Goal: Task Accomplishment & Management: Manage account settings

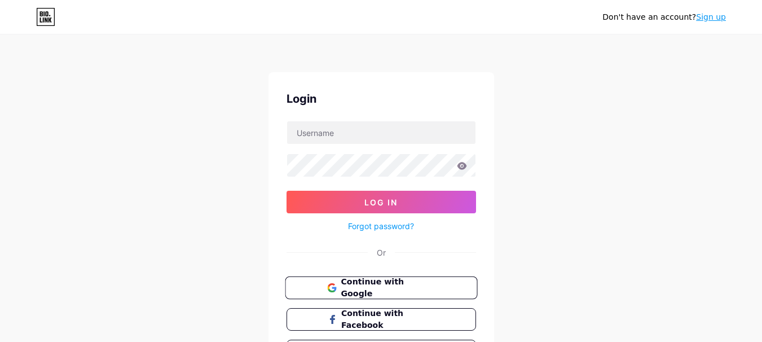
click at [355, 287] on span "Continue with Google" at bounding box center [388, 288] width 94 height 24
click at [355, 287] on span "Continue with Google" at bounding box center [387, 288] width 93 height 24
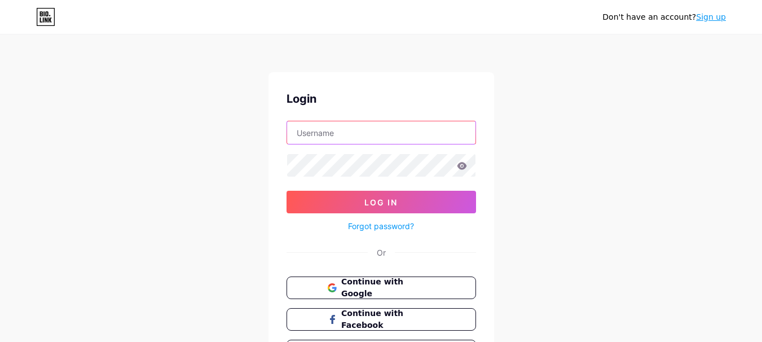
click at [337, 140] on input "text" at bounding box center [381, 132] width 188 height 23
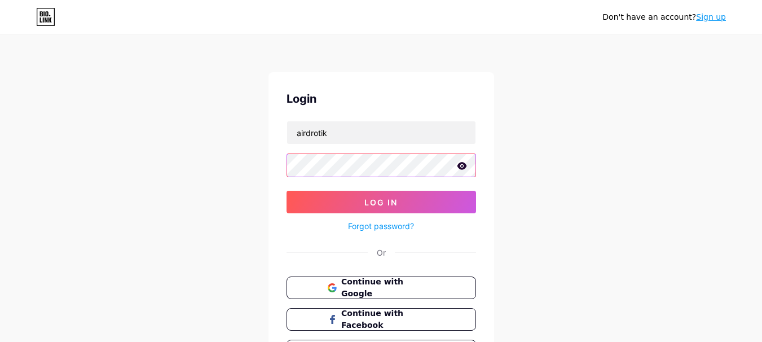
click at [287, 191] on button "Log In" at bounding box center [382, 202] width 190 height 23
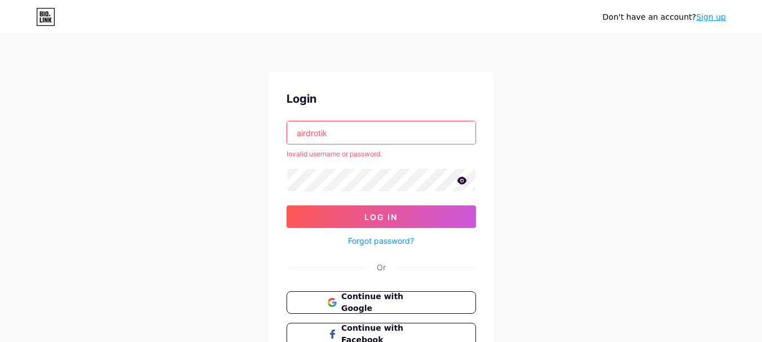
click at [464, 178] on icon at bounding box center [462, 180] width 10 height 7
click at [287, 205] on button "Log In" at bounding box center [382, 216] width 190 height 23
click at [293, 132] on input "airdrotik" at bounding box center [381, 132] width 188 height 23
click at [318, 137] on input "airdrotik" at bounding box center [381, 132] width 188 height 23
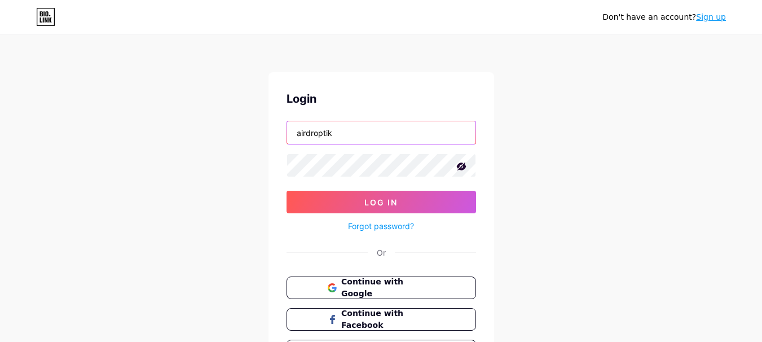
type input "airdroptik"
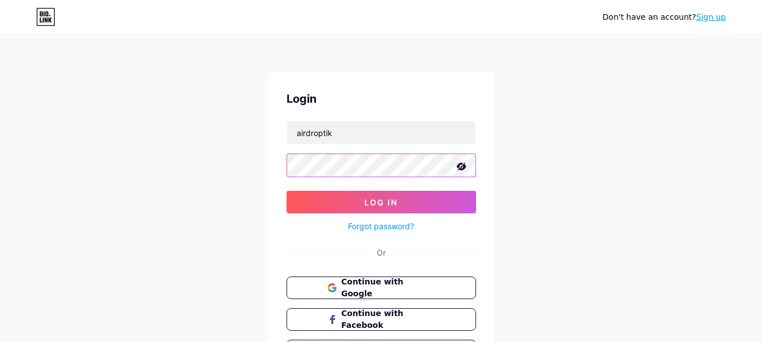
click at [287, 191] on button "Log In" at bounding box center [382, 202] width 190 height 23
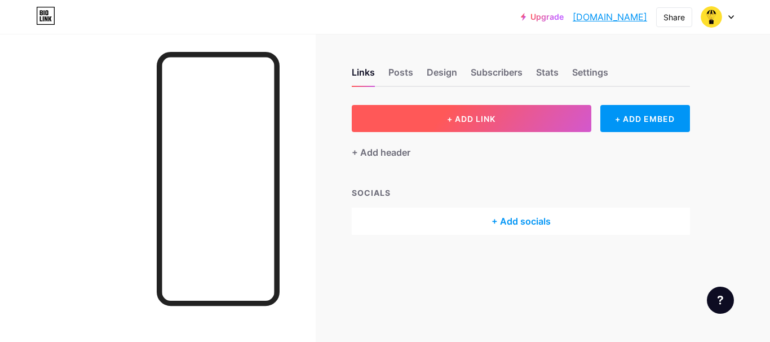
click at [468, 121] on span "+ ADD LINK" at bounding box center [471, 119] width 49 height 10
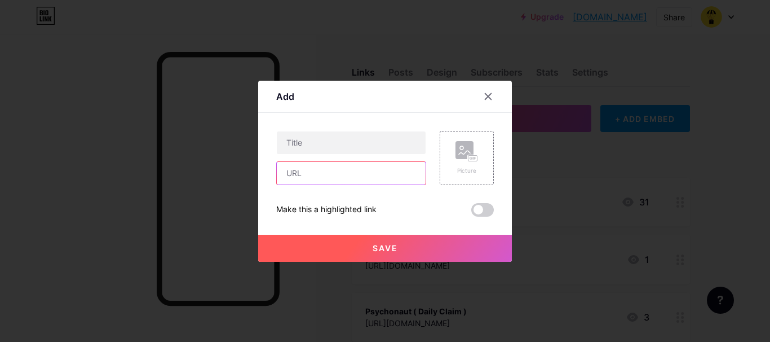
click at [356, 171] on input "text" at bounding box center [351, 173] width 149 height 23
paste input "https://app.layer3.xyz/campaigns/kite-ai-testnet"
type input "https://app.layer3.xyz/campaigns/kite-ai-testnet"
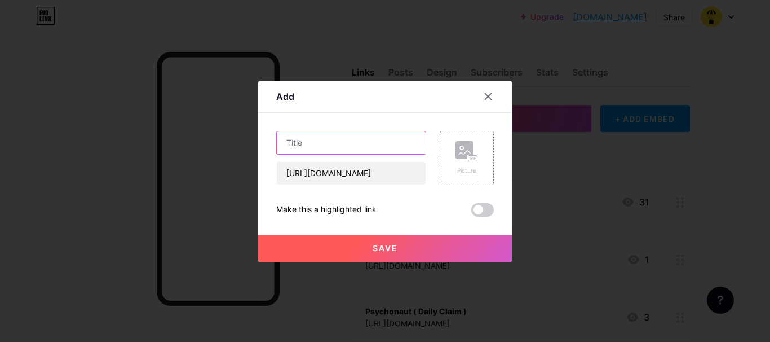
scroll to position [0, 0]
click at [363, 146] on input "text" at bounding box center [351, 142] width 149 height 23
type input "Kite Ai Layer 3 Task"
click at [367, 254] on button "Save" at bounding box center [385, 248] width 254 height 27
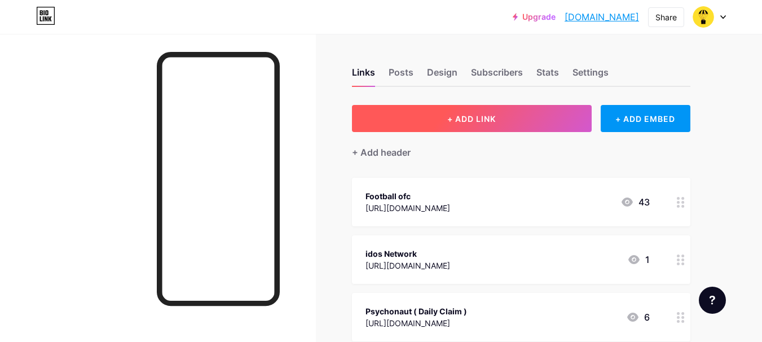
click at [399, 112] on button "+ ADD LINK" at bounding box center [472, 118] width 240 height 27
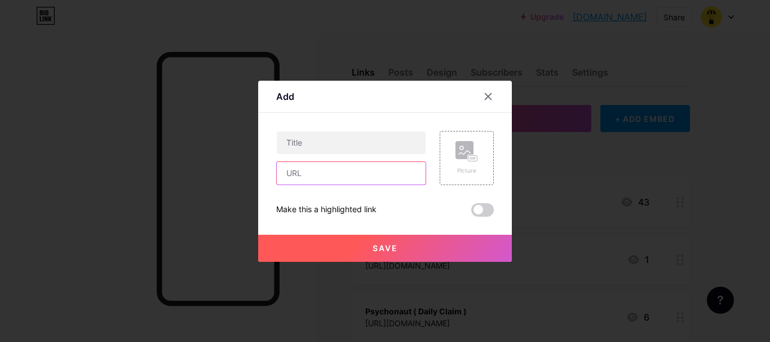
click at [331, 168] on input "text" at bounding box center [351, 173] width 149 height 23
paste input "https://app.galxe.com/quest/EnsoFi"
type input "https://app.galxe.com/quest/EnsoFi"
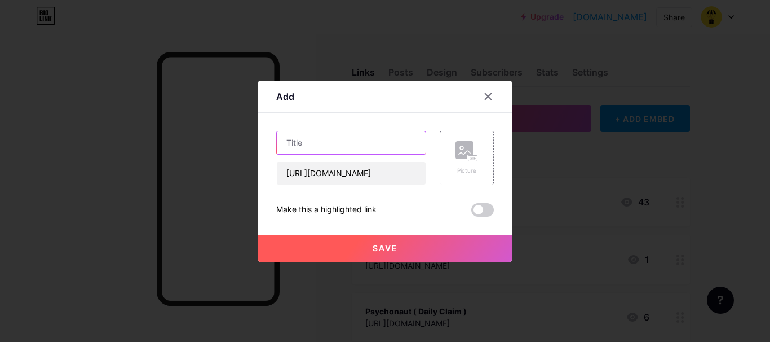
click at [335, 141] on input "text" at bounding box center [351, 142] width 149 height 23
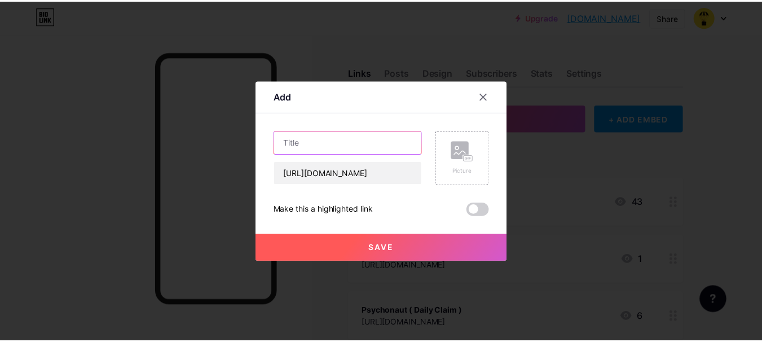
scroll to position [0, 0]
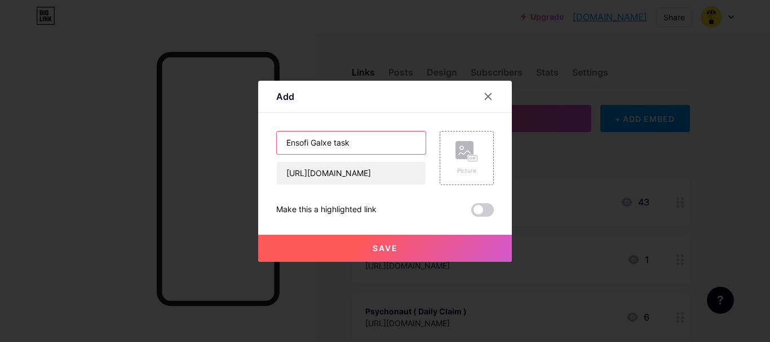
type input "Ensofi Galxe task"
click at [373, 252] on span "Save" at bounding box center [385, 248] width 25 height 10
